Goal: Information Seeking & Learning: Learn about a topic

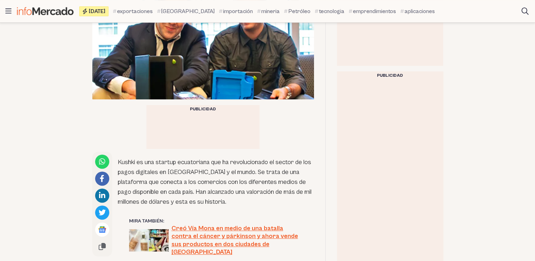
scroll to position [247, 0]
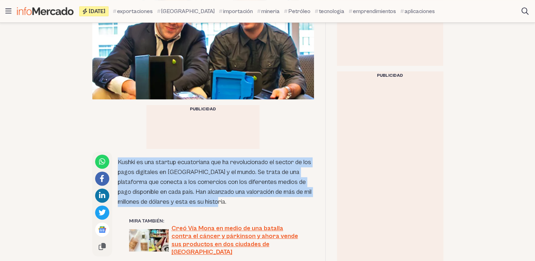
drag, startPoint x: 117, startPoint y: 90, endPoint x: 227, endPoint y: 130, distance: 116.5
click at [227, 157] on p "Kushki es una startup ecuatoriana que ha revolucionado el sector de los pagos d…" at bounding box center [216, 181] width 196 height 49
copy p "Kushki es una startup ecuatoriana que ha revolucionado el sector de los pagos d…"
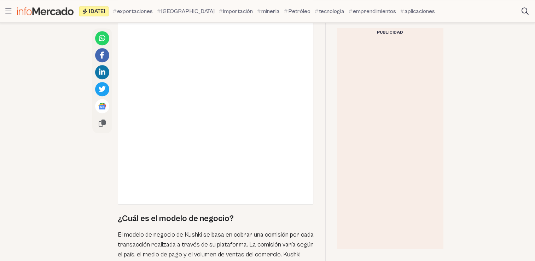
scroll to position [848, 0]
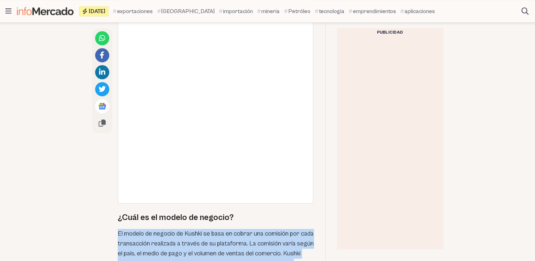
drag, startPoint x: 119, startPoint y: 156, endPoint x: 230, endPoint y: 192, distance: 117.1
click at [230, 192] on div "Kushki es una startup ecuatoriana que ha revolucionado el sector de los pagos d…" at bounding box center [203, 50] width 222 height 998
copy p "El modelo de negocio de Kushki se basa en cobrar una comisión por cada transacc…"
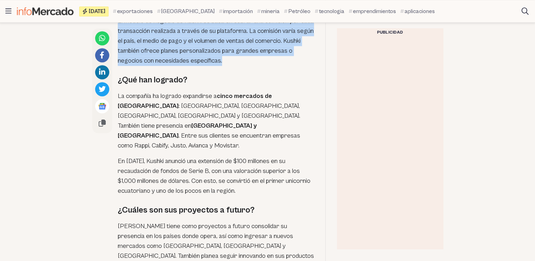
scroll to position [1061, 0]
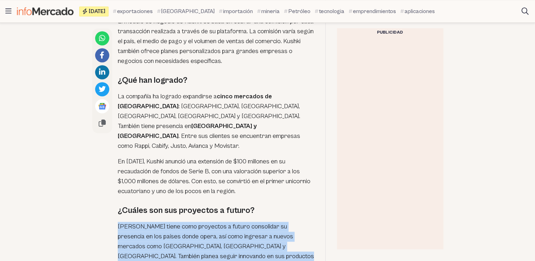
drag, startPoint x: 117, startPoint y: 128, endPoint x: 198, endPoint y: 175, distance: 93.4
copy p "[PERSON_NAME] tiene como proyectos a futuro consolidar su presencia en los país…"
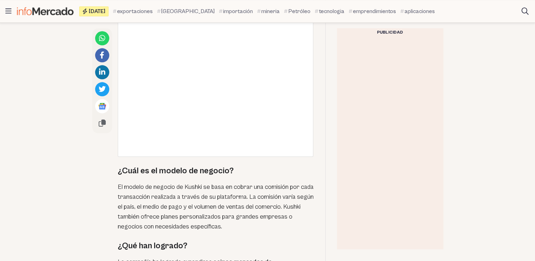
scroll to position [884, 0]
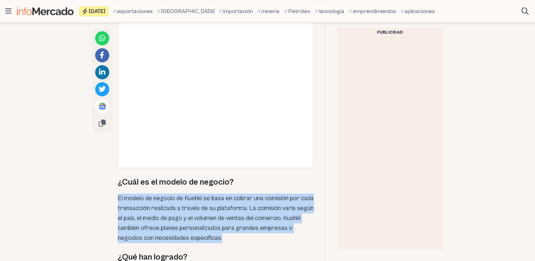
drag, startPoint x: 117, startPoint y: 119, endPoint x: 226, endPoint y: 161, distance: 116.9
click at [226, 193] on p "El modelo de negocio de Kushki se basa en cobrar una comisión por cada transacc…" at bounding box center [216, 217] width 196 height 49
copy p "El modelo de negocio de Kushki se basa en cobrar una comisión por cada transacc…"
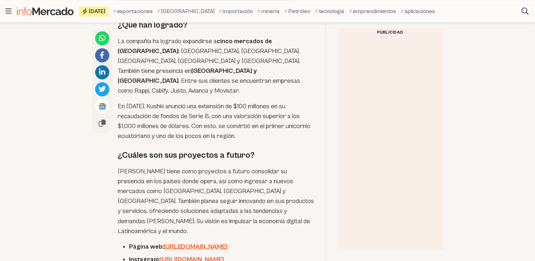
scroll to position [1061, 0]
